Goal: Task Accomplishment & Management: Manage account settings

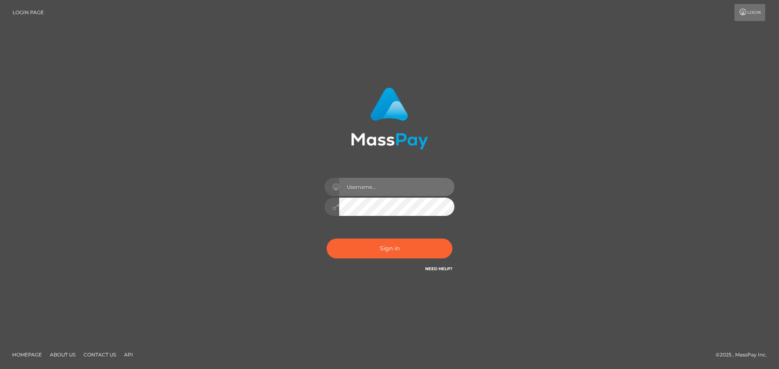
click at [374, 191] on input "text" at bounding box center [396, 187] width 115 height 18
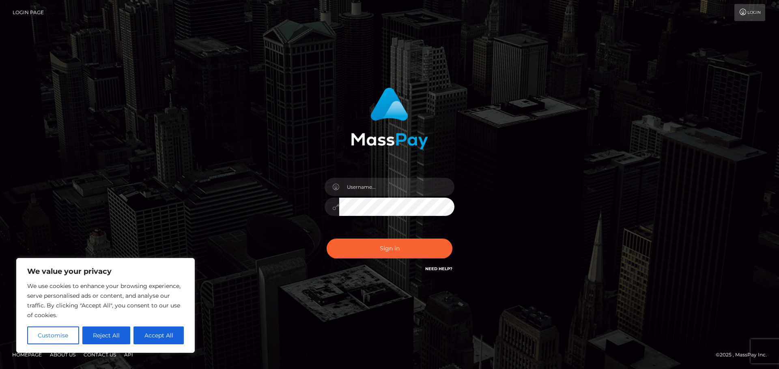
click at [286, 198] on div "Sign in" at bounding box center [389, 181] width 213 height 198
drag, startPoint x: 282, startPoint y: 264, endPoint x: 277, endPoint y: 122, distance: 142.0
click at [282, 264] on div at bounding box center [389, 185] width 225 height 206
click at [355, 176] on div at bounding box center [389, 203] width 142 height 62
click at [361, 182] on input "text" at bounding box center [396, 187] width 115 height 18
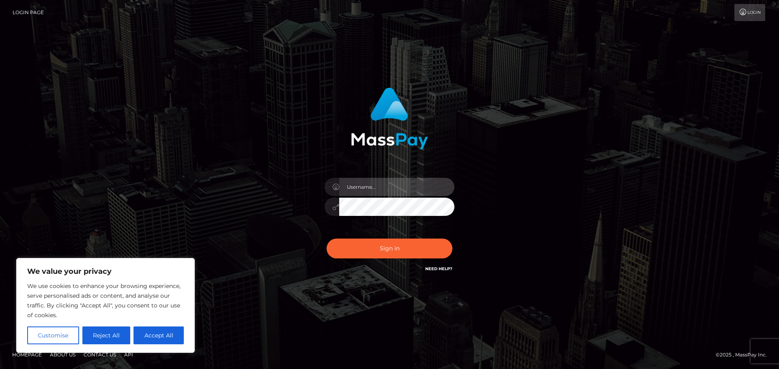
type input "R"
type input "rodalbancis@patrianna.com"
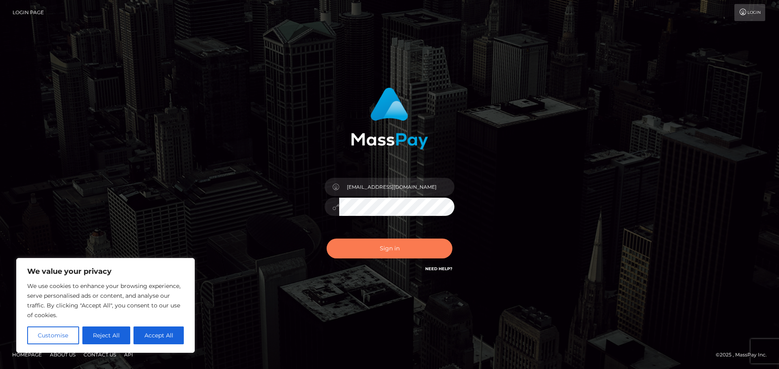
click at [399, 246] on button "Sign in" at bounding box center [389, 249] width 126 height 20
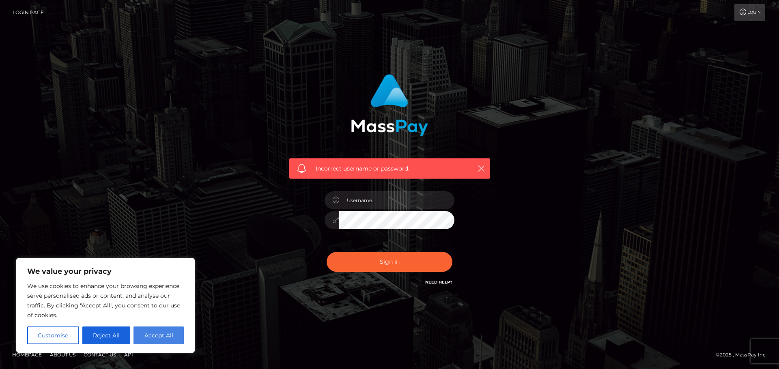
click at [156, 335] on button "Accept All" at bounding box center [158, 336] width 50 height 18
checkbox input "true"
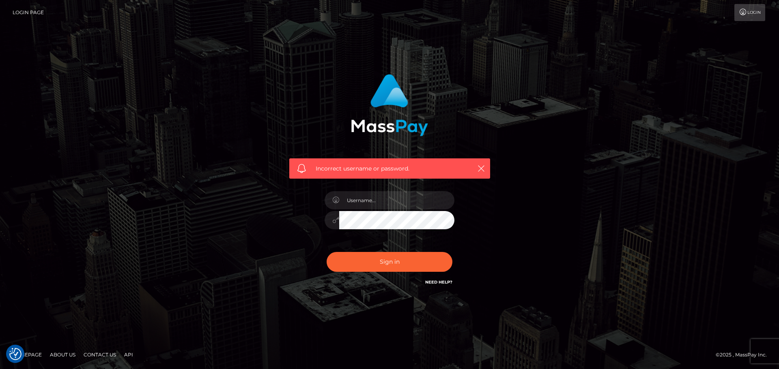
click at [756, 12] on link "Login" at bounding box center [749, 12] width 31 height 17
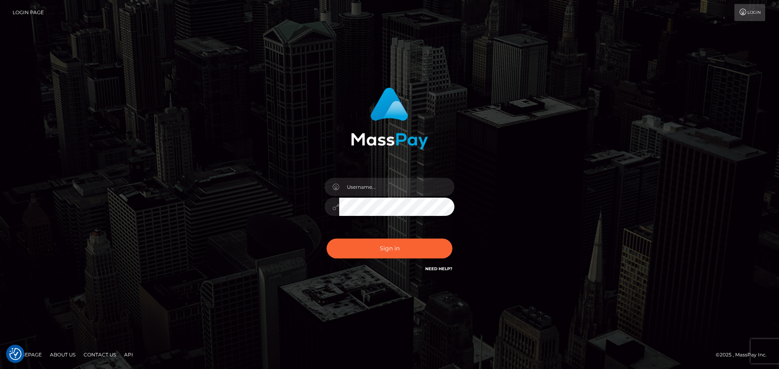
click at [337, 185] on icon at bounding box center [335, 187] width 7 height 6
click at [357, 188] on input "text" at bounding box center [396, 187] width 115 height 18
type input "r"
drag, startPoint x: 429, startPoint y: 190, endPoint x: 263, endPoint y: 191, distance: 165.9
click at [263, 191] on div "rodalbancis@patrianna.com" at bounding box center [389, 185] width 462 height 206
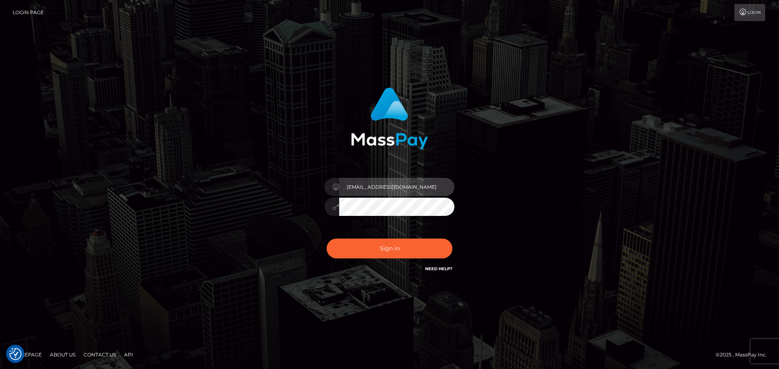
type input "rod.albancis@patrianna.com"
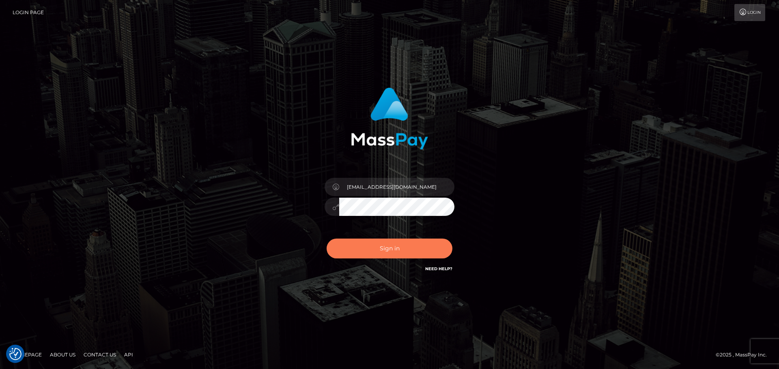
click at [397, 257] on button "Sign in" at bounding box center [389, 249] width 126 height 20
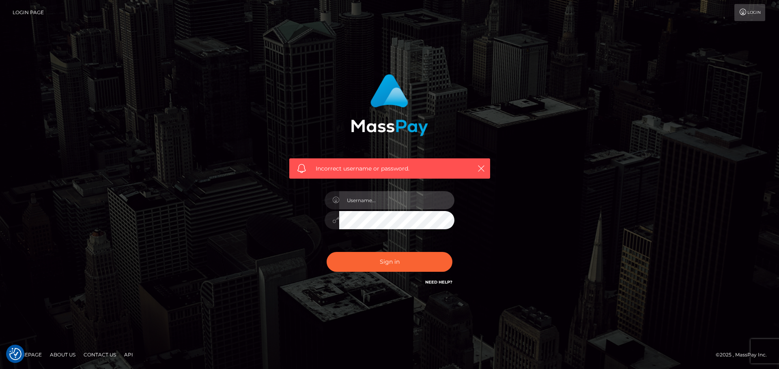
click at [366, 195] on input "text" at bounding box center [396, 200] width 115 height 18
type input "rod.albancis@patrianna.com"
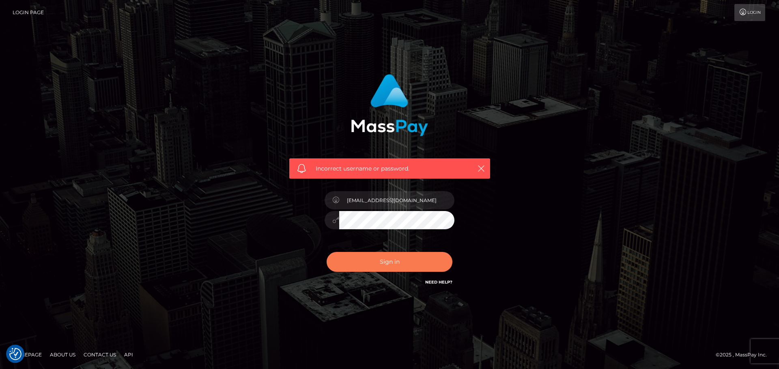
click at [370, 257] on button "Sign in" at bounding box center [389, 262] width 126 height 20
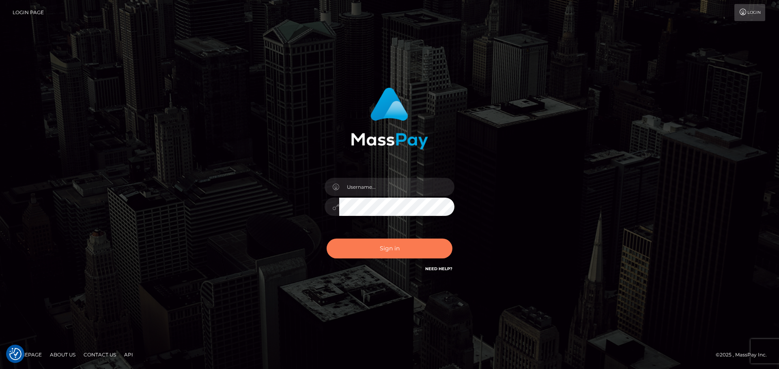
drag, startPoint x: 391, startPoint y: 251, endPoint x: 426, endPoint y: 288, distance: 50.5
click at [400, 295] on div "Sign in" at bounding box center [389, 185] width 779 height 328
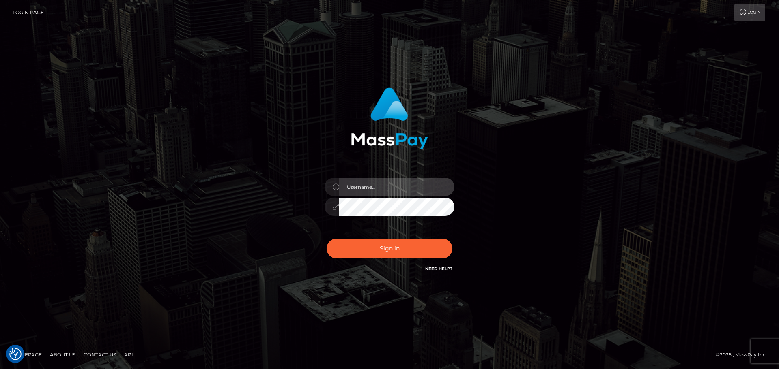
click at [376, 186] on input "text" at bounding box center [396, 187] width 115 height 18
type input "rod.albancis"
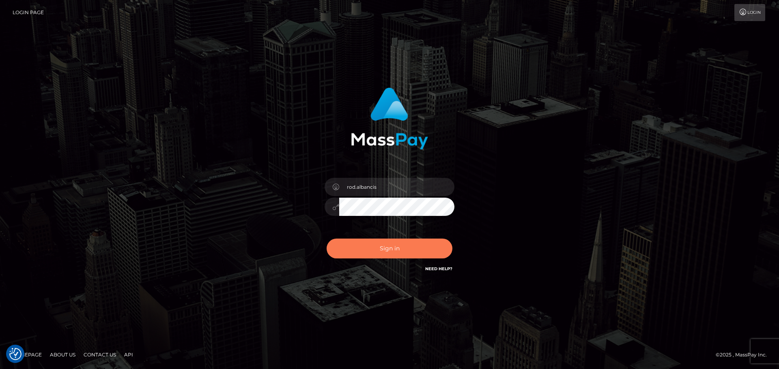
click at [370, 255] on button "Sign in" at bounding box center [389, 249] width 126 height 20
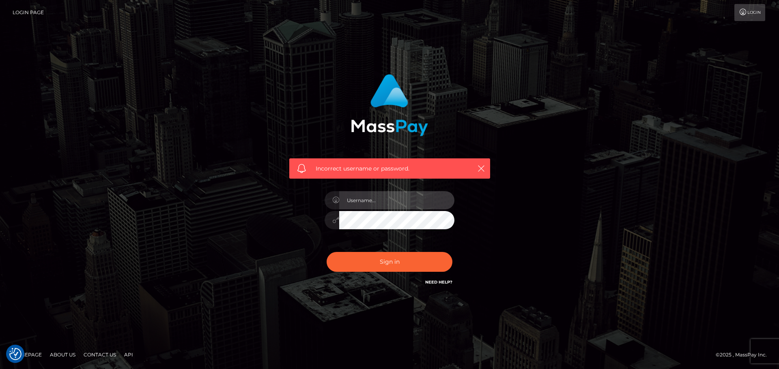
click at [356, 205] on input "text" at bounding box center [396, 200] width 115 height 18
type input "rod.albancis"
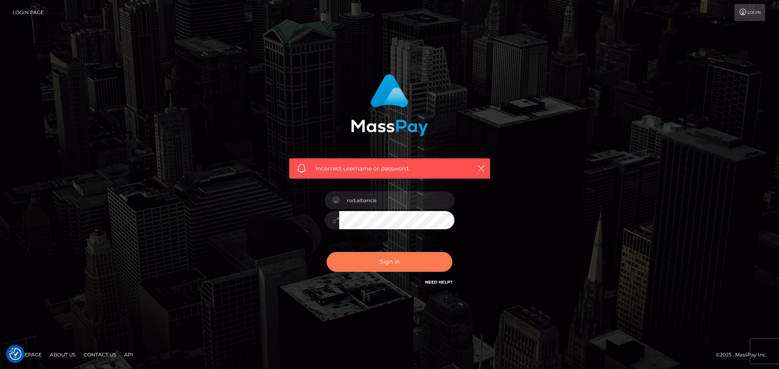
click at [385, 259] on button "Sign in" at bounding box center [389, 262] width 126 height 20
click at [485, 169] on icon "button" at bounding box center [481, 169] width 8 height 8
click at [480, 170] on icon "button" at bounding box center [481, 169] width 8 height 8
click at [178, 125] on div "Incorrect username or password." at bounding box center [389, 184] width 462 height 233
click at [27, 355] on link "Homepage" at bounding box center [27, 355] width 36 height 13
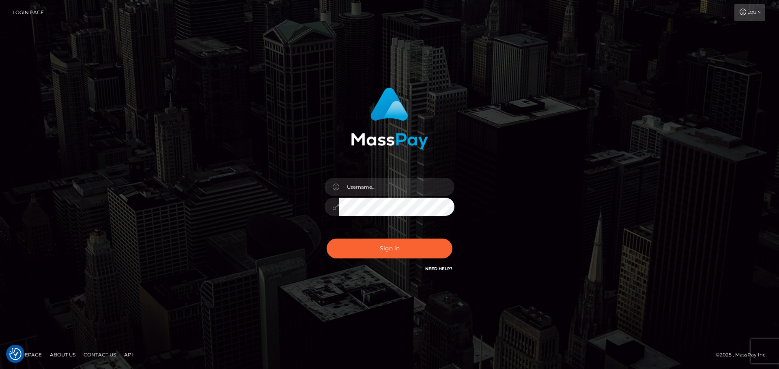
click at [0, 179] on div "Sign in" at bounding box center [389, 185] width 779 height 328
click at [372, 189] on input "text" at bounding box center [396, 187] width 115 height 18
click at [335, 189] on icon at bounding box center [335, 187] width 7 height 6
click at [356, 188] on input "text" at bounding box center [396, 187] width 115 height 18
click at [281, 176] on div at bounding box center [389, 185] width 225 height 206
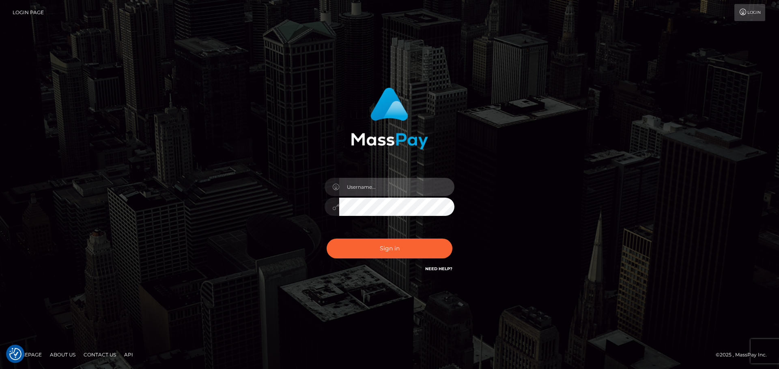
click at [354, 190] on input "text" at bounding box center [396, 187] width 115 height 18
click at [362, 187] on input "text" at bounding box center [396, 187] width 115 height 18
click at [364, 193] on input "text" at bounding box center [396, 187] width 115 height 18
type input "RUEXZAKY"
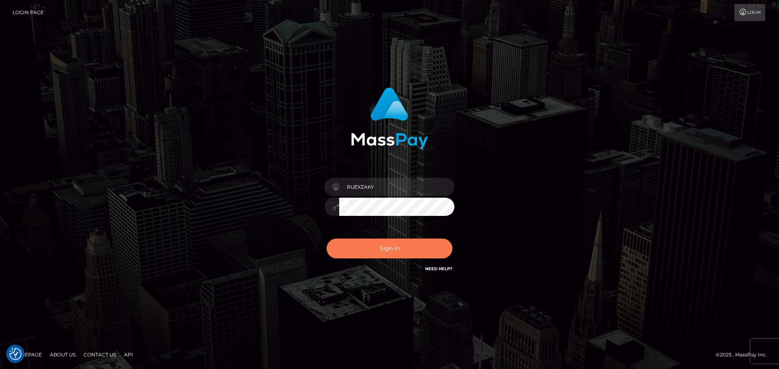
click at [386, 249] on button "Sign in" at bounding box center [389, 249] width 126 height 20
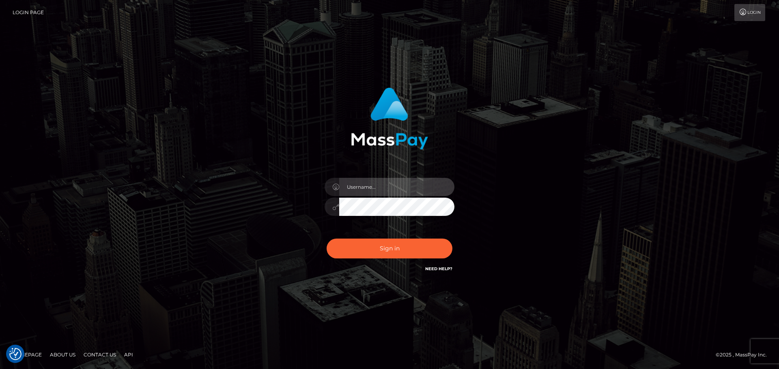
click at [350, 192] on input "text" at bounding box center [396, 187] width 115 height 18
type input "r"
type input "Rod.albancis"
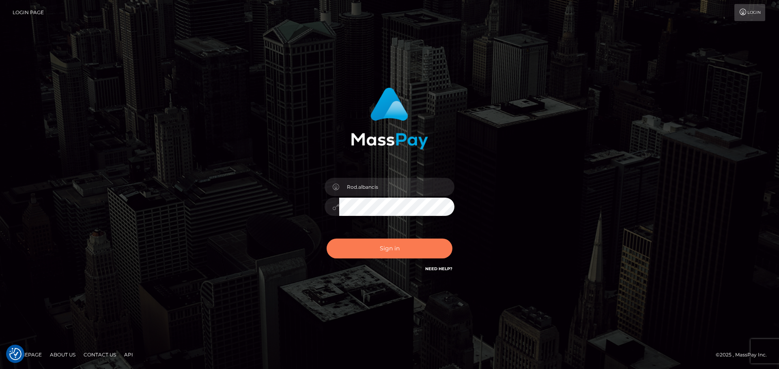
click at [373, 244] on button "Sign in" at bounding box center [389, 249] width 126 height 20
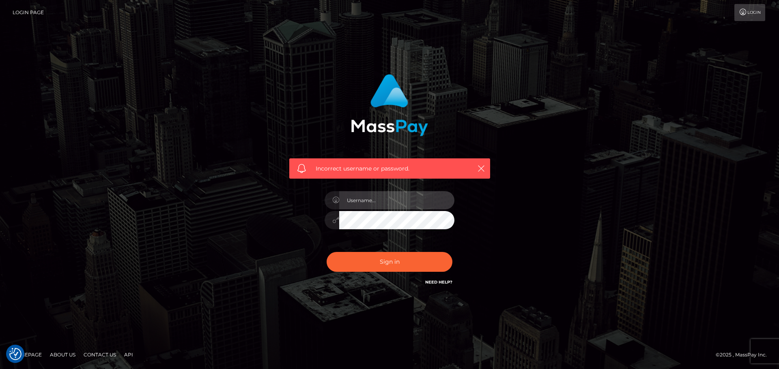
click at [376, 198] on input "text" at bounding box center [396, 200] width 115 height 18
drag, startPoint x: 343, startPoint y: 200, endPoint x: 280, endPoint y: 197, distance: 63.3
click at [280, 197] on div "Incorrect username or password. Rod.albancis@patriann" at bounding box center [389, 184] width 225 height 233
type input "[EMAIL_ADDRESS][DOMAIN_NAME]"
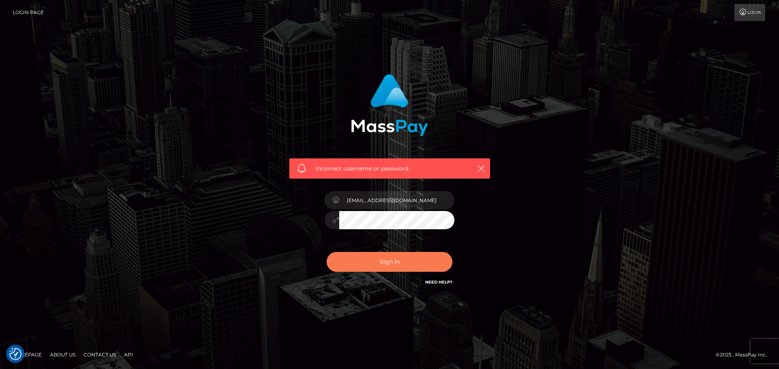
click at [367, 260] on button "Sign in" at bounding box center [389, 262] width 126 height 20
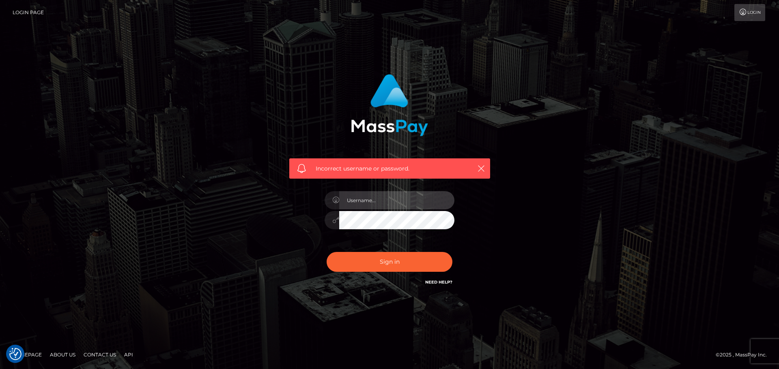
click at [367, 200] on input "text" at bounding box center [396, 200] width 115 height 18
type input "[EMAIL_ADDRESS][DOMAIN_NAME]"
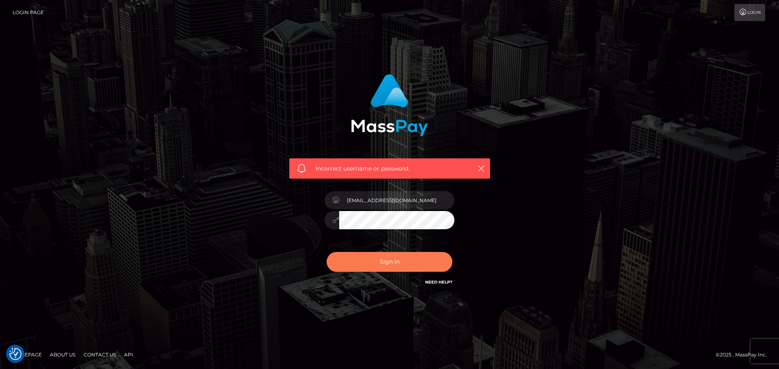
click at [372, 261] on button "Sign in" at bounding box center [389, 262] width 126 height 20
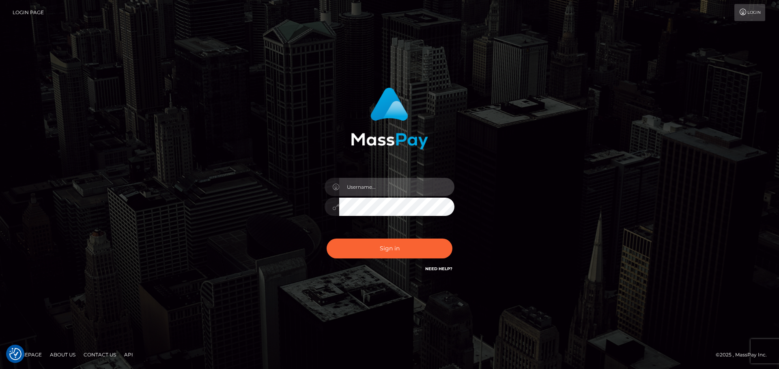
click at [363, 189] on input "text" at bounding box center [396, 187] width 115 height 18
type input "RUEXZAKY"
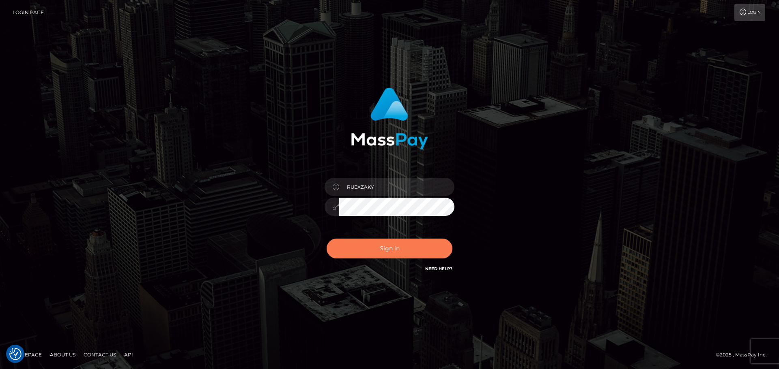
click at [379, 247] on button "Sign in" at bounding box center [389, 249] width 126 height 20
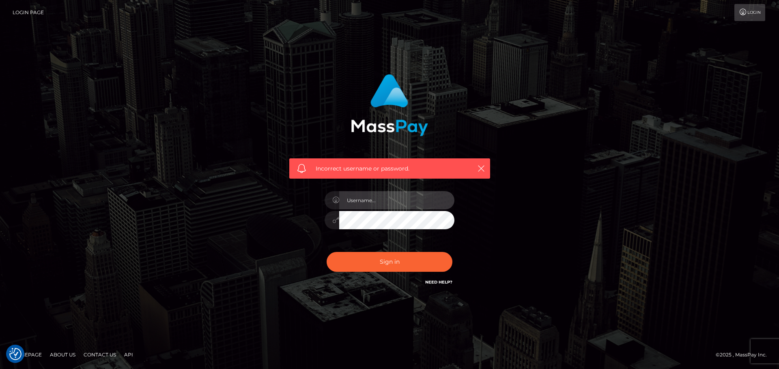
click at [377, 200] on input "text" at bounding box center [396, 200] width 115 height 18
type input "RUEXZAKY"
click at [384, 272] on div "Sign in Need Help?" at bounding box center [389, 265] width 142 height 36
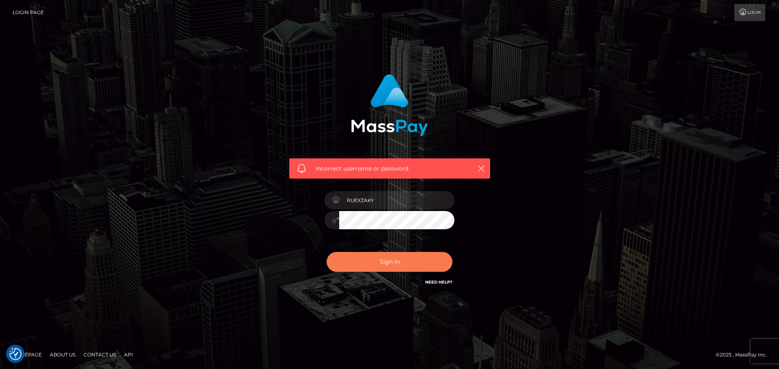
click at [386, 265] on button "Sign in" at bounding box center [389, 262] width 126 height 20
